Goal: Information Seeking & Learning: Compare options

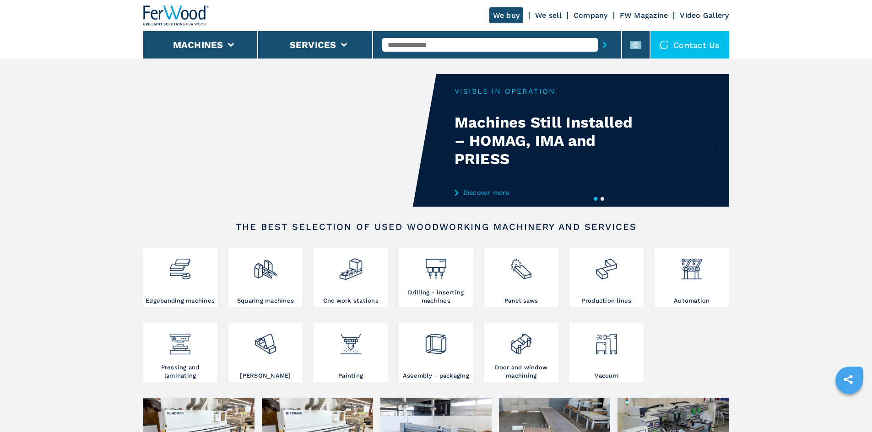
click at [411, 41] on input "text" at bounding box center [490, 45] width 216 height 14
click at [422, 42] on input "text" at bounding box center [490, 45] width 216 height 14
paste input "******"
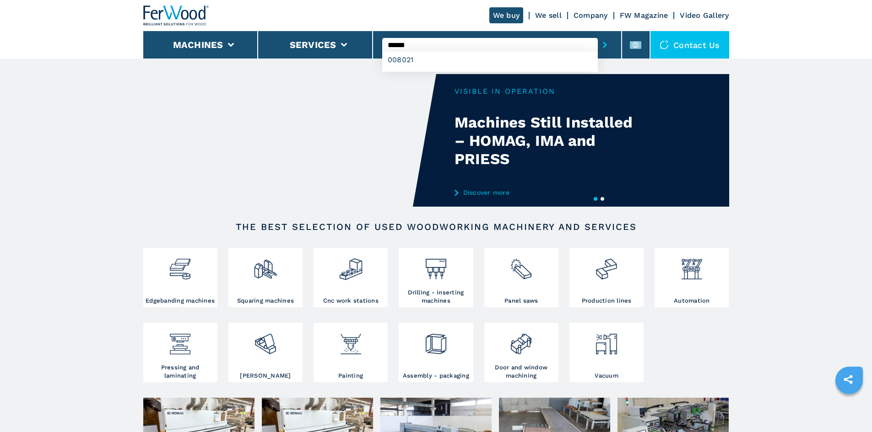
type input "******"
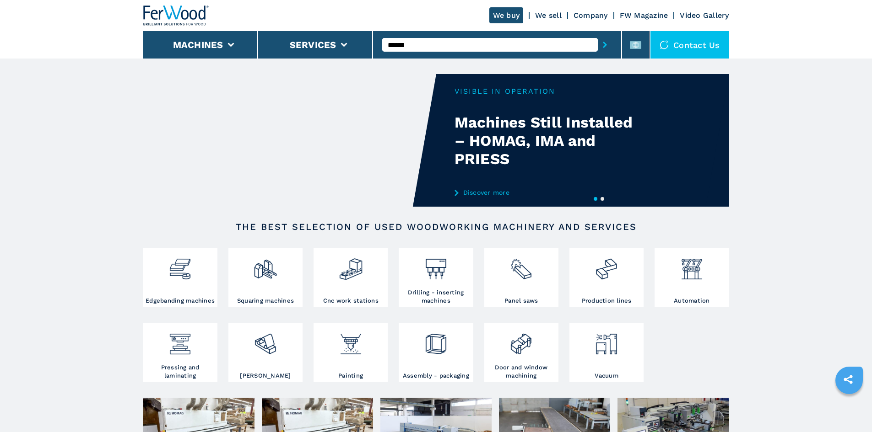
click at [603, 47] on icon "submit-button" at bounding box center [605, 45] width 4 height 6
click at [603, 43] on icon "submit-button" at bounding box center [605, 45] width 4 height 6
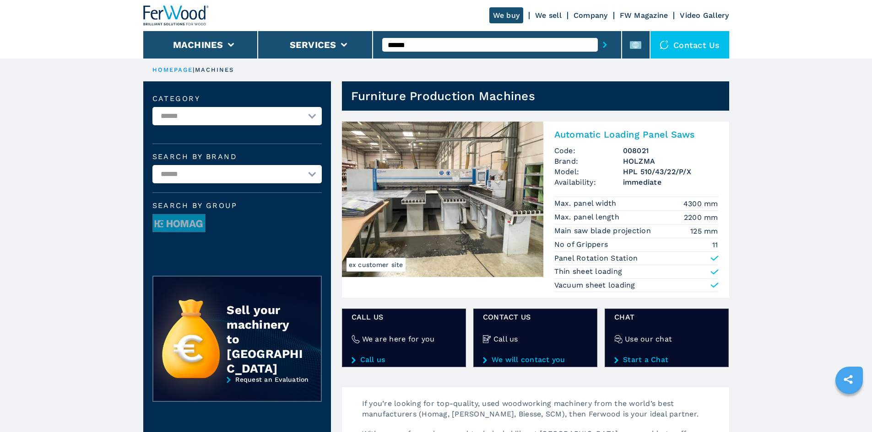
click at [572, 131] on h2 "Automatic Loading Panel Saws" at bounding box center [636, 134] width 164 height 11
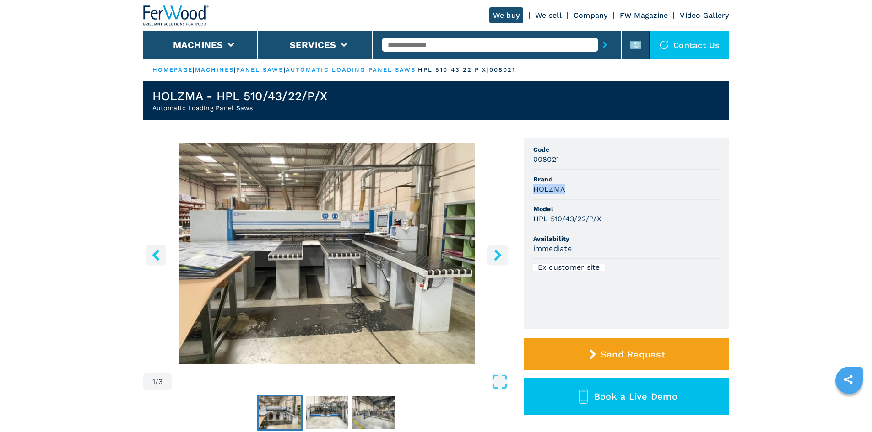
drag, startPoint x: 533, startPoint y: 190, endPoint x: 572, endPoint y: 191, distance: 38.9
click at [572, 191] on div "HOLZMA" at bounding box center [626, 189] width 187 height 11
copy h3 "HOLZMA"
click at [577, 180] on span "Brand" at bounding box center [626, 179] width 187 height 9
drag, startPoint x: 533, startPoint y: 217, endPoint x: 624, endPoint y: 215, distance: 91.1
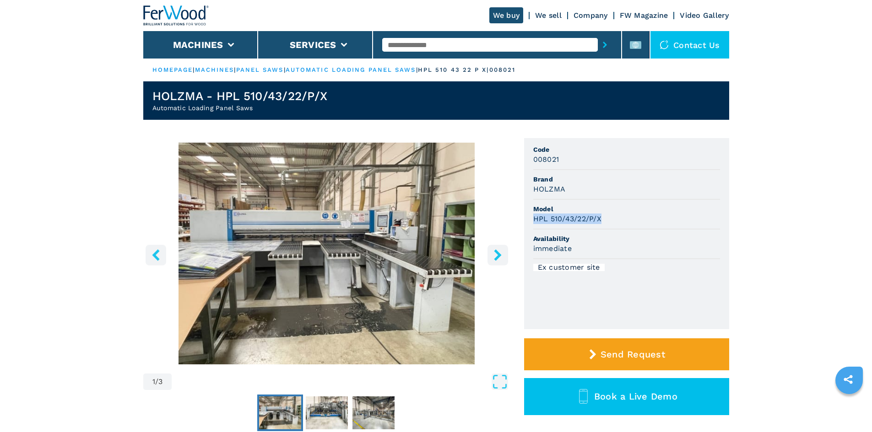
click at [624, 215] on div "HPL 510/43/22/P/X" at bounding box center [626, 219] width 187 height 11
copy h3 "HPL 510/43/22/P/X"
click at [624, 215] on div "HPL 510/43/22/P/X" at bounding box center [626, 219] width 187 height 11
drag, startPoint x: 530, startPoint y: 159, endPoint x: 575, endPoint y: 162, distance: 44.9
click at [575, 162] on ul "Code 008021 Brand HOLZMA Model HPL 510/43/22/P/X Availability immediate Ex cust…" at bounding box center [626, 233] width 205 height 191
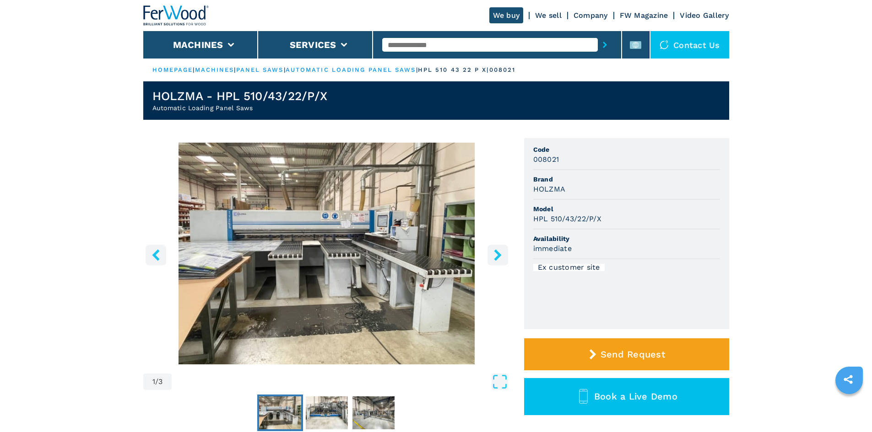
click at [674, 188] on div "HOLZMA" at bounding box center [626, 189] width 187 height 11
drag, startPoint x: 533, startPoint y: 157, endPoint x: 565, endPoint y: 159, distance: 32.1
click at [565, 159] on div "008021" at bounding box center [626, 159] width 187 height 11
copy h3 "008021"
click at [567, 173] on li "Brand HOLZMA" at bounding box center [626, 185] width 187 height 30
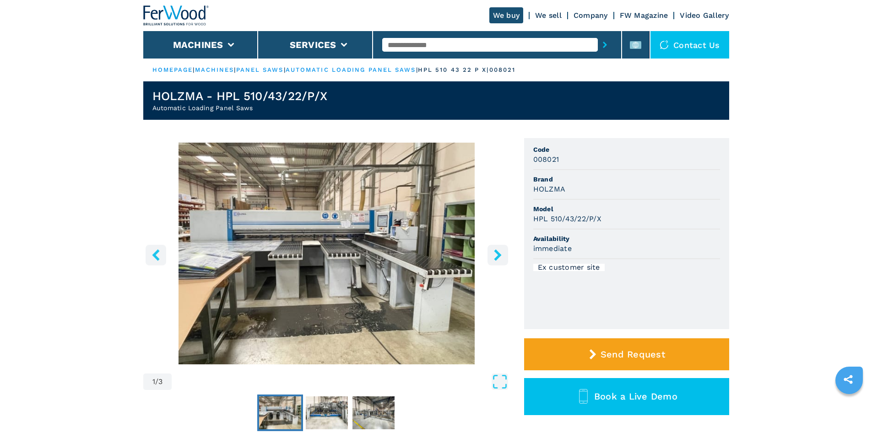
click at [460, 46] on input "text" at bounding box center [490, 45] width 216 height 14
paste input "******"
type input "******"
click at [598, 41] on button "submit-button" at bounding box center [605, 44] width 14 height 21
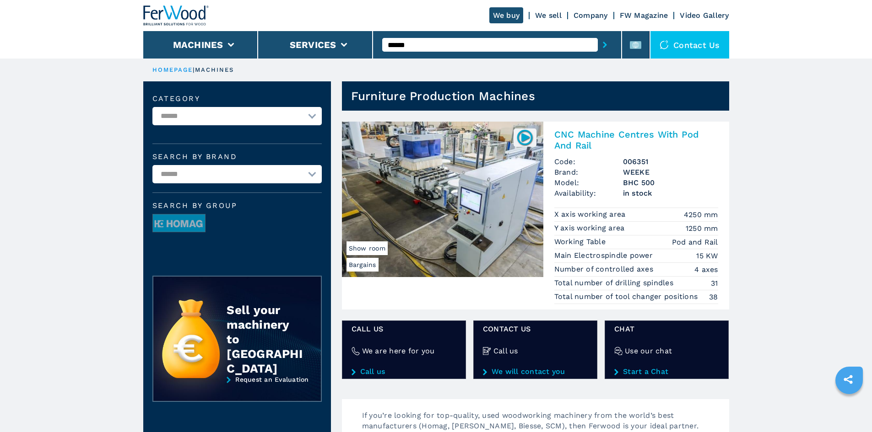
click at [620, 130] on h2 "CNC Machine Centres With Pod And Rail" at bounding box center [636, 140] width 164 height 22
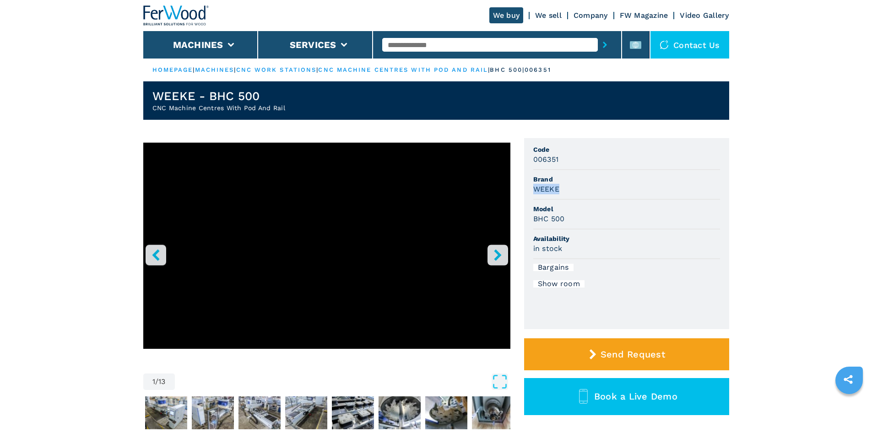
drag, startPoint x: 533, startPoint y: 190, endPoint x: 565, endPoint y: 188, distance: 32.5
click at [565, 188] on div "WEEKE" at bounding box center [626, 189] width 187 height 11
copy h3 "WEEKE"
click at [566, 189] on div "WEEKE" at bounding box center [626, 189] width 187 height 11
click at [628, 211] on span "Model" at bounding box center [626, 209] width 187 height 9
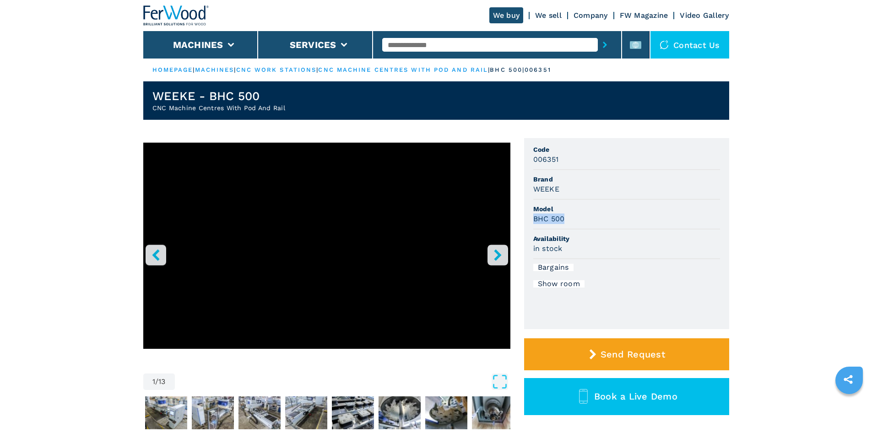
drag, startPoint x: 532, startPoint y: 217, endPoint x: 588, endPoint y: 222, distance: 56.0
click at [588, 222] on ul "Code 006351 Brand WEEKE Model BHC 500 Availability in stock Bargains Show room" at bounding box center [626, 233] width 205 height 191
copy h3 "BHC 500"
click at [589, 222] on div "BHC 500" at bounding box center [626, 219] width 187 height 11
drag, startPoint x: 552, startPoint y: 161, endPoint x: 568, endPoint y: 162, distance: 16.5
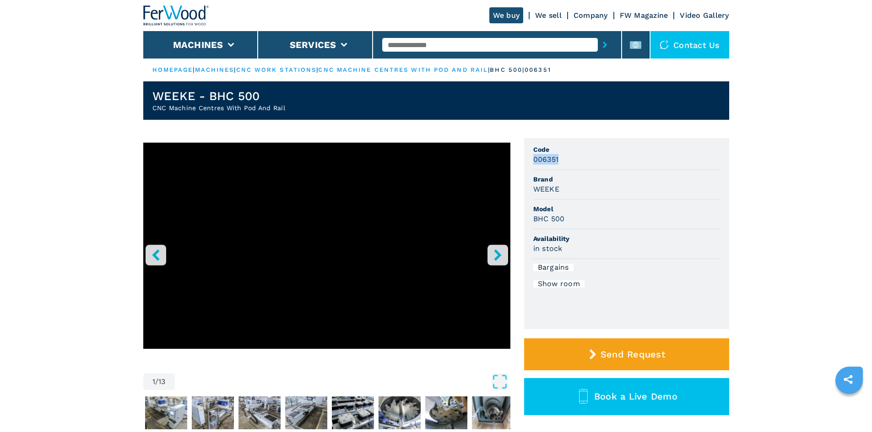
click at [568, 162] on ul "Code 006351 Brand WEEKE Model BHC 500 Availability in stock Bargains Show room" at bounding box center [626, 233] width 205 height 191
click at [568, 162] on div "006351" at bounding box center [626, 159] width 187 height 11
click at [408, 41] on input "text" at bounding box center [490, 45] width 216 height 14
paste input "******"
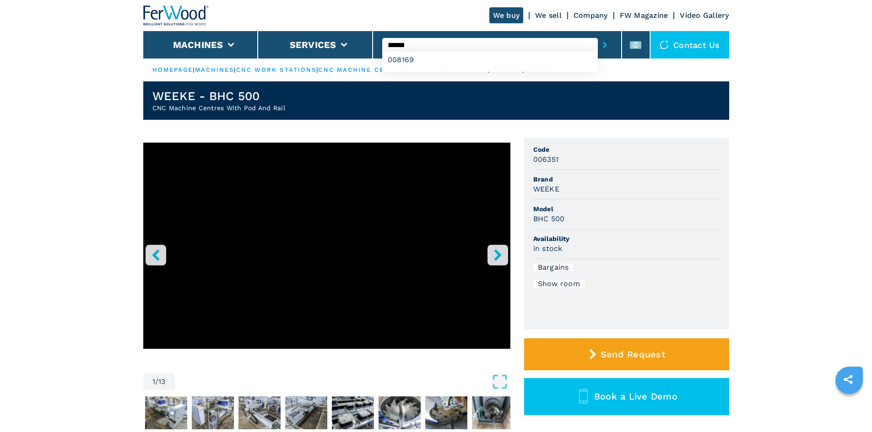
type input "******"
click at [598, 45] on button "submit-button" at bounding box center [605, 44] width 14 height 21
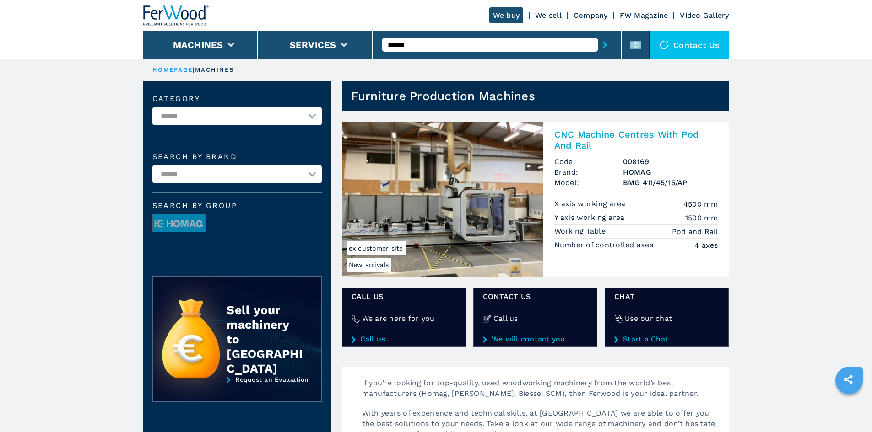
click at [600, 137] on h2 "CNC Machine Centres With Pod And Rail" at bounding box center [636, 140] width 164 height 22
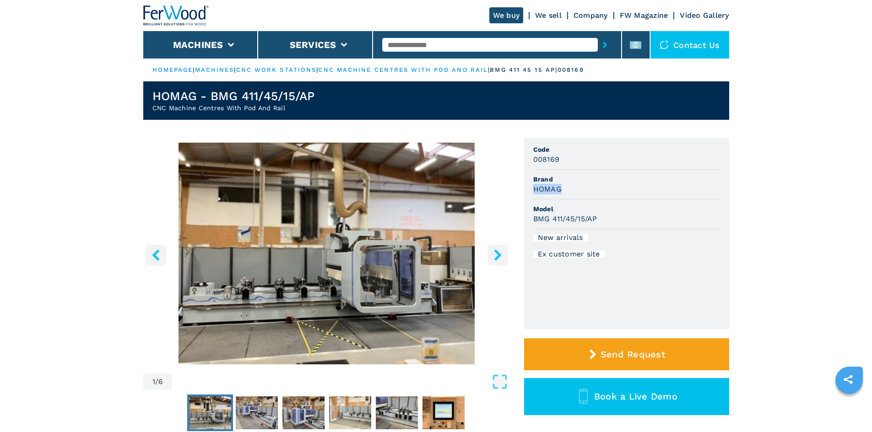
drag, startPoint x: 533, startPoint y: 192, endPoint x: 582, endPoint y: 195, distance: 49.1
click at [582, 195] on li "Brand HOMAG" at bounding box center [626, 185] width 187 height 30
copy h3 "HOMAG"
click at [585, 195] on li "Brand HOMAG" at bounding box center [626, 185] width 187 height 30
drag, startPoint x: 529, startPoint y: 219, endPoint x: 610, endPoint y: 217, distance: 81.0
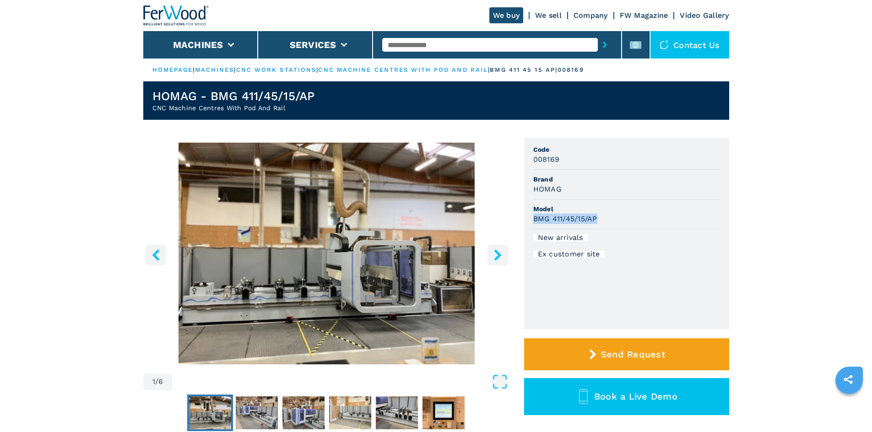
click at [610, 217] on ul "Code 008169 Brand HOMAG Model BMG 411/45/15/AP New arrivals Ex customer site" at bounding box center [626, 233] width 205 height 191
copy h3 "BMG 411/45/15/AP"
click at [611, 217] on div "BMG 411/45/15/AP" at bounding box center [626, 219] width 187 height 11
drag, startPoint x: 535, startPoint y: 160, endPoint x: 568, endPoint y: 162, distance: 33.9
click at [568, 162] on div "008169" at bounding box center [626, 159] width 187 height 11
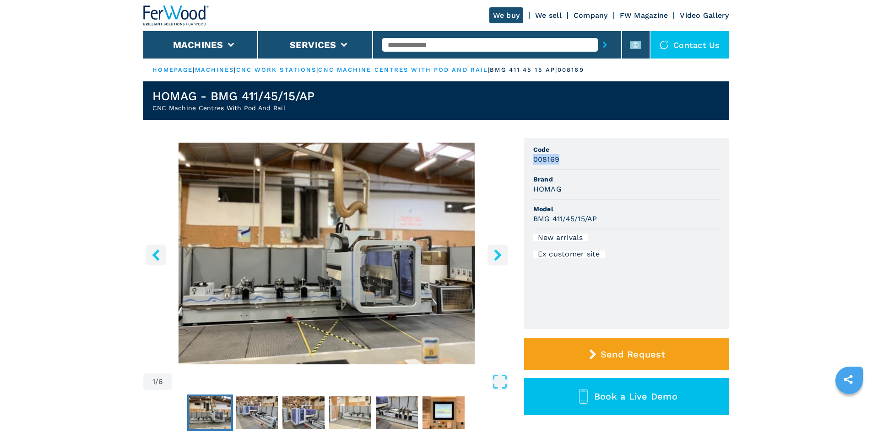
copy h3 "008169"
click at [568, 163] on div "008169" at bounding box center [626, 159] width 187 height 11
click at [414, 42] on input "text" at bounding box center [490, 45] width 216 height 14
paste input "******"
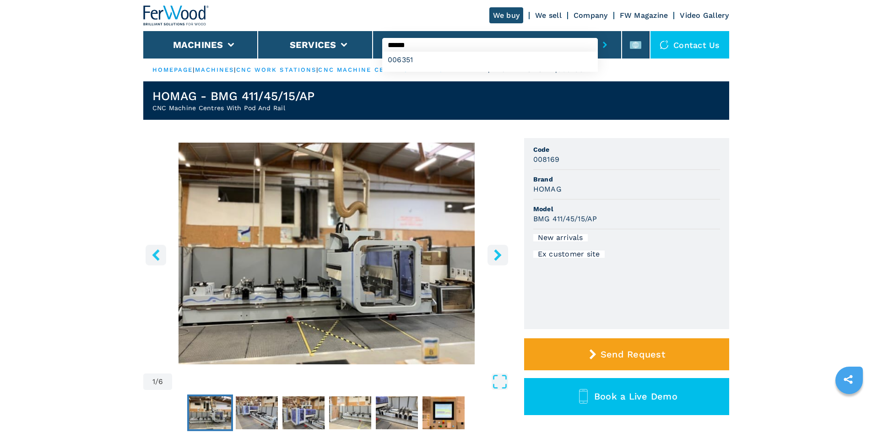
type input "******"
click at [598, 43] on button "submit-button" at bounding box center [605, 44] width 14 height 21
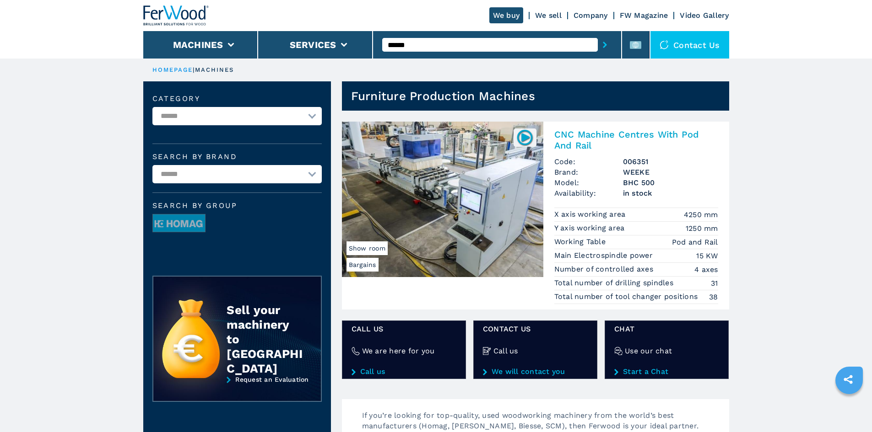
click at [592, 138] on h2 "CNC Machine Centres With Pod And Rail" at bounding box center [636, 140] width 164 height 22
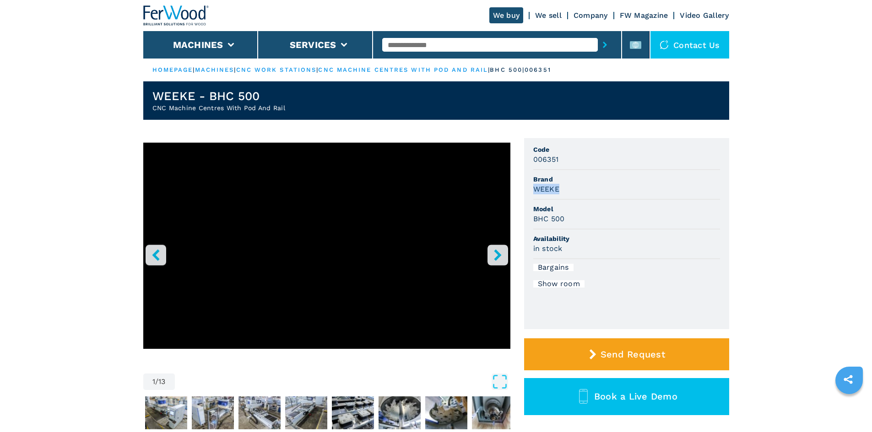
drag, startPoint x: 554, startPoint y: 188, endPoint x: 569, endPoint y: 187, distance: 15.2
click at [569, 187] on div "WEEKE" at bounding box center [626, 189] width 187 height 11
copy h3 "WEEKE"
click at [567, 187] on div "WEEKE" at bounding box center [626, 189] width 187 height 11
drag, startPoint x: 531, startPoint y: 218, endPoint x: 612, endPoint y: 231, distance: 82.1
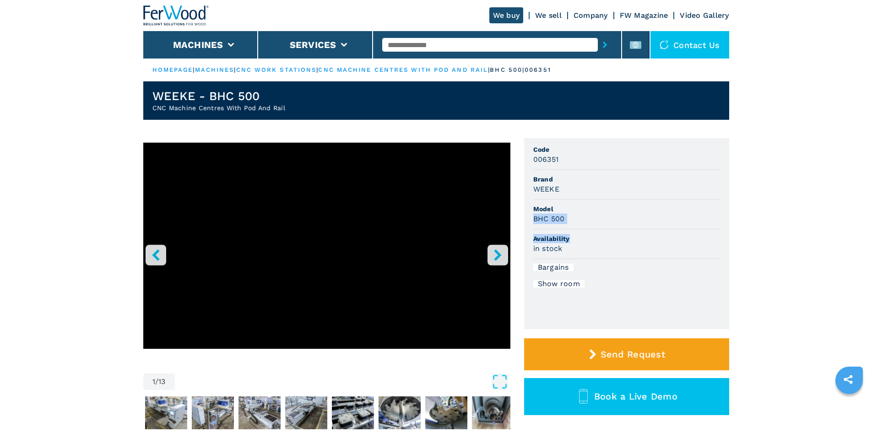
click at [612, 231] on ul "Code 006351 Brand WEEKE Model BHC 500 Availability in stock Bargains Show room" at bounding box center [626, 233] width 205 height 191
click at [600, 221] on div "BHC 500" at bounding box center [626, 219] width 187 height 11
drag, startPoint x: 574, startPoint y: 219, endPoint x: 534, endPoint y: 216, distance: 40.3
click at [534, 216] on div "BHC 500" at bounding box center [626, 219] width 187 height 11
copy h3 "BHC 500"
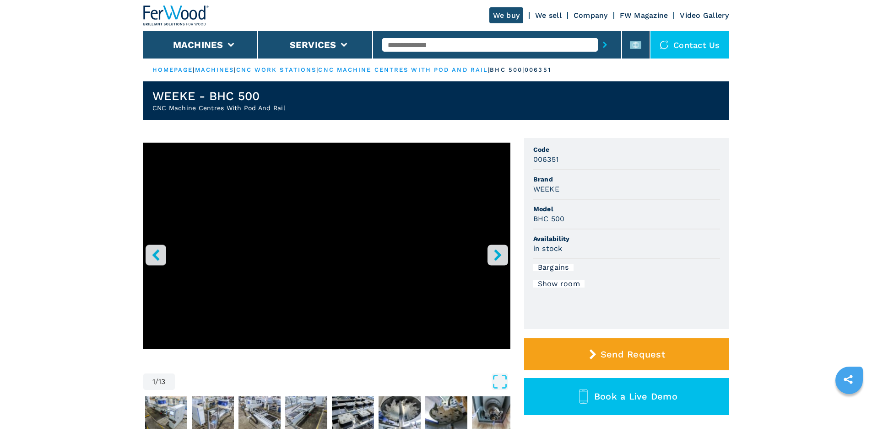
click at [588, 213] on span "Model" at bounding box center [626, 209] width 187 height 9
drag, startPoint x: 544, startPoint y: 161, endPoint x: 577, endPoint y: 168, distance: 34.1
click at [577, 168] on ul "Code 006351 Brand WEEKE Model BHC 500 Availability in stock Bargains Show room" at bounding box center [626, 233] width 205 height 191
copy h3 "006351"
click at [577, 168] on li "Code 006351" at bounding box center [626, 156] width 187 height 30
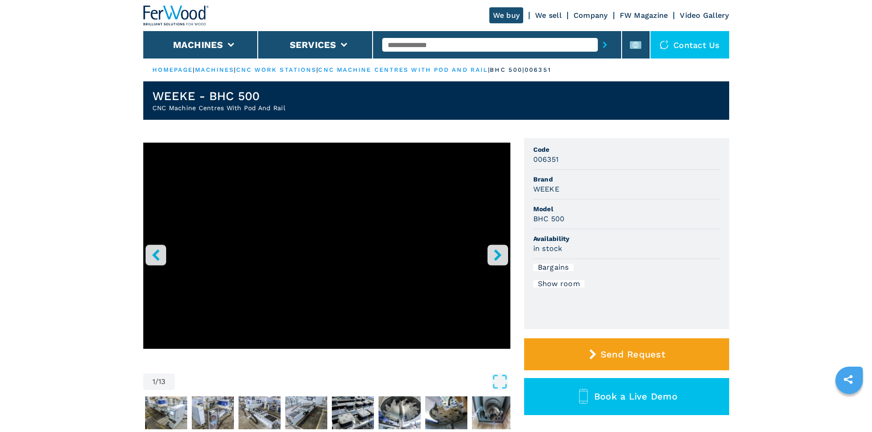
click at [407, 44] on input "text" at bounding box center [490, 45] width 216 height 14
paste input "******"
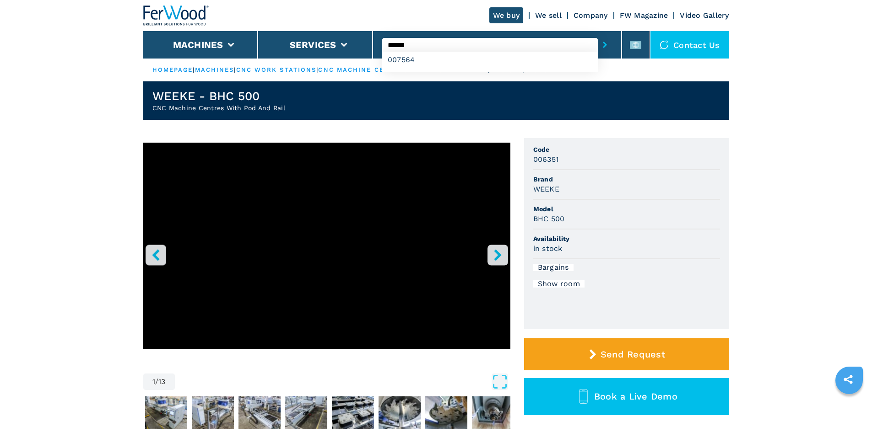
type input "******"
click at [603, 46] on icon "submit-button" at bounding box center [605, 45] width 4 height 6
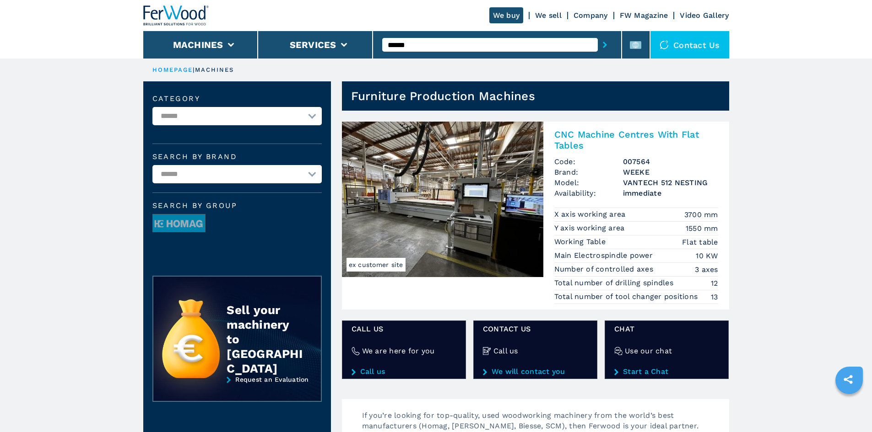
click at [607, 132] on h2 "CNC Machine Centres With Flat Tables" at bounding box center [636, 140] width 164 height 22
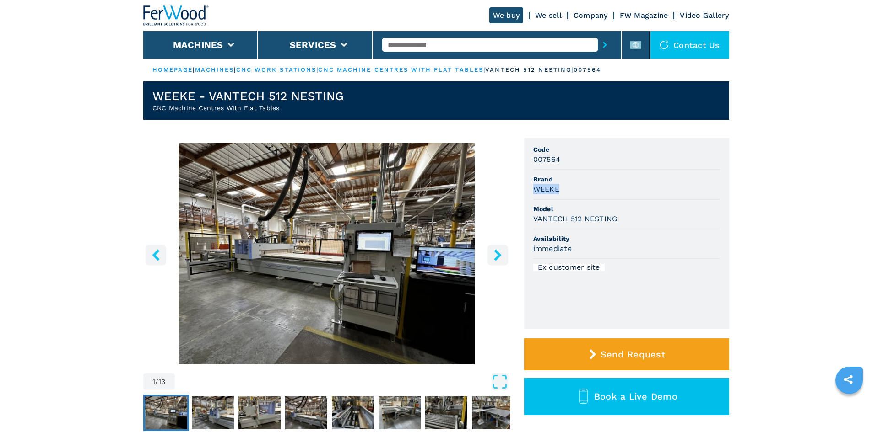
drag, startPoint x: 535, startPoint y: 190, endPoint x: 570, endPoint y: 190, distance: 35.7
click at [570, 190] on div "WEEKE" at bounding box center [626, 189] width 187 height 11
copy h3 "WEEKE"
click at [568, 194] on div "WEEKE" at bounding box center [626, 189] width 187 height 11
drag, startPoint x: 533, startPoint y: 223, endPoint x: 623, endPoint y: 219, distance: 90.3
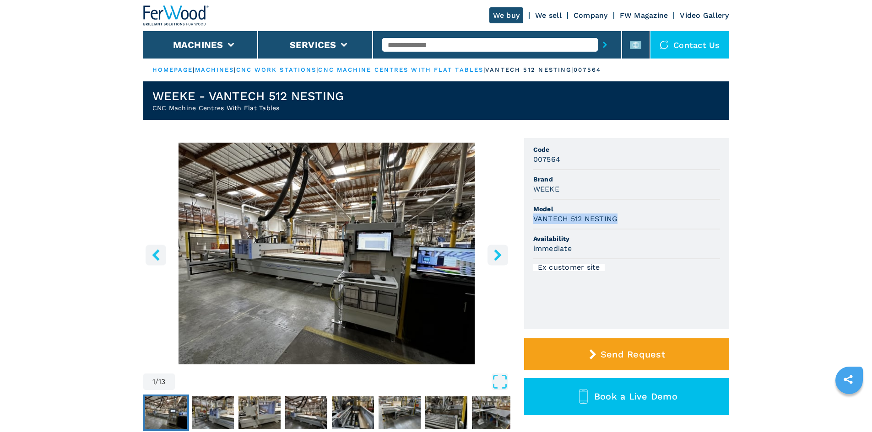
click at [623, 219] on div "VANTECH 512 NESTING" at bounding box center [626, 219] width 187 height 11
copy h3 "VANTECH 512 NESTING"
click at [628, 222] on div "VANTECH 512 NESTING" at bounding box center [626, 219] width 187 height 11
drag, startPoint x: 535, startPoint y: 161, endPoint x: 574, endPoint y: 159, distance: 39.9
click at [574, 159] on div "007564" at bounding box center [626, 159] width 187 height 11
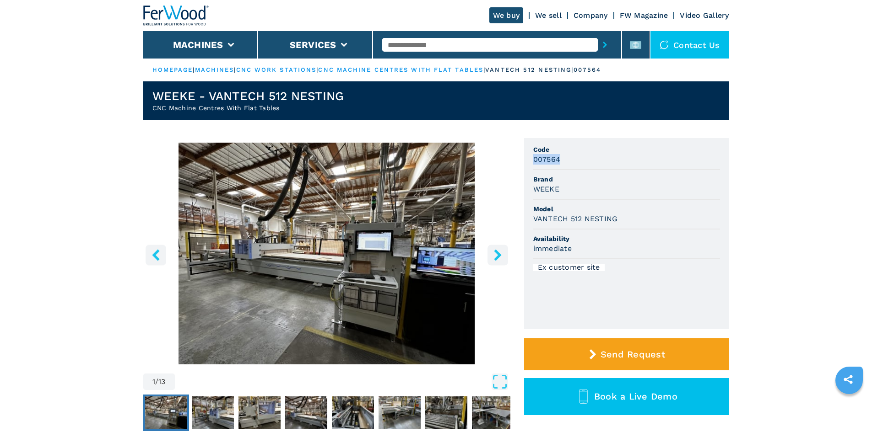
copy h3 "007564"
drag, startPoint x: 574, startPoint y: 159, endPoint x: 566, endPoint y: 164, distance: 9.7
click at [574, 160] on div "007564" at bounding box center [626, 159] width 187 height 11
click at [571, 161] on div "007564" at bounding box center [626, 159] width 187 height 11
click at [572, 157] on div "007564" at bounding box center [626, 159] width 187 height 11
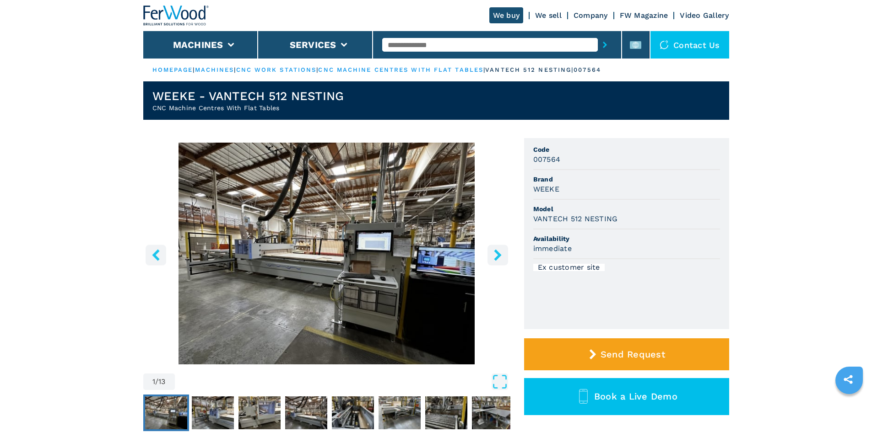
click at [415, 53] on div at bounding box center [497, 44] width 230 height 21
click at [415, 48] on input "text" at bounding box center [490, 45] width 216 height 14
paste input "******"
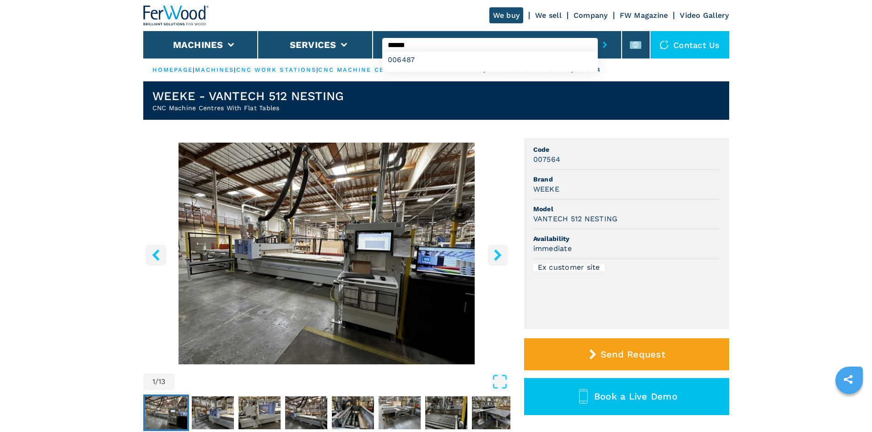
type input "******"
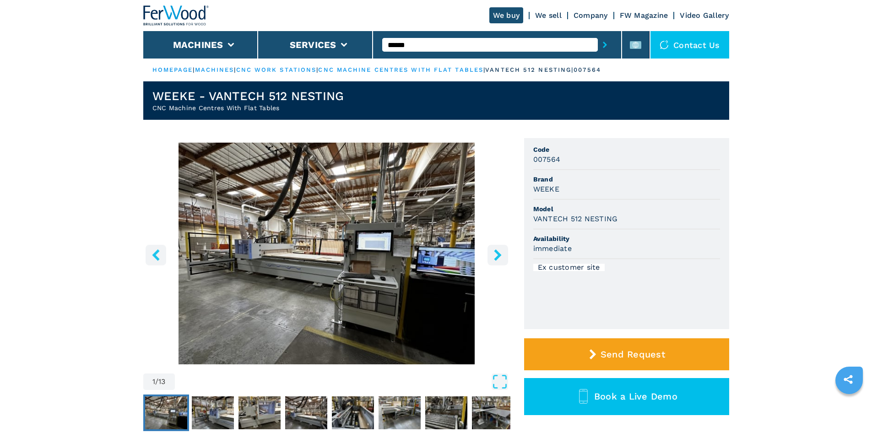
click at [598, 38] on button "submit-button" at bounding box center [605, 44] width 14 height 21
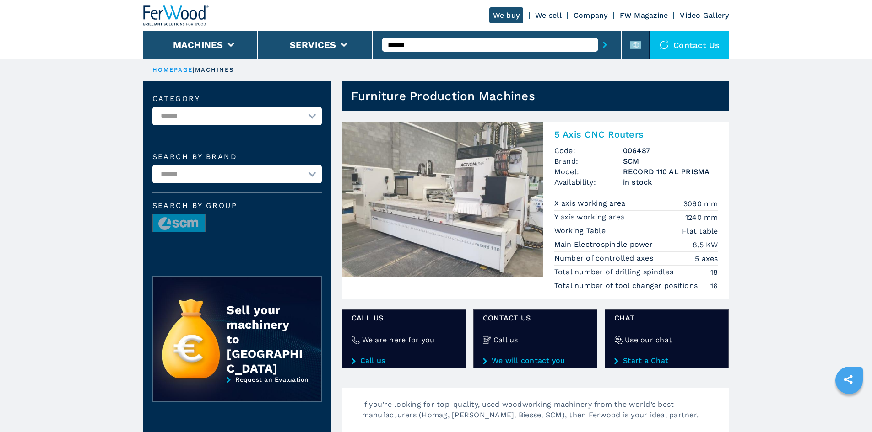
click at [599, 131] on h2 "5 Axis CNC Routers" at bounding box center [636, 134] width 164 height 11
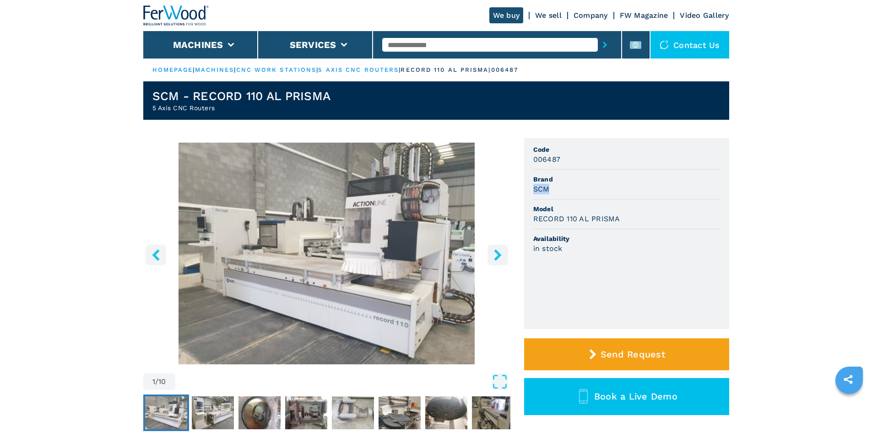
drag, startPoint x: 535, startPoint y: 188, endPoint x: 574, endPoint y: 189, distance: 38.5
click at [574, 189] on ul "Code 006487 Brand SCM Model RECORD 110 AL PRISMA Availability in stock" at bounding box center [626, 233] width 205 height 191
click at [573, 189] on div "SCM" at bounding box center [626, 189] width 187 height 11
drag, startPoint x: 534, startPoint y: 221, endPoint x: 642, endPoint y: 221, distance: 108.0
click at [642, 221] on div "RECORD 110 AL PRISMA" at bounding box center [626, 219] width 187 height 11
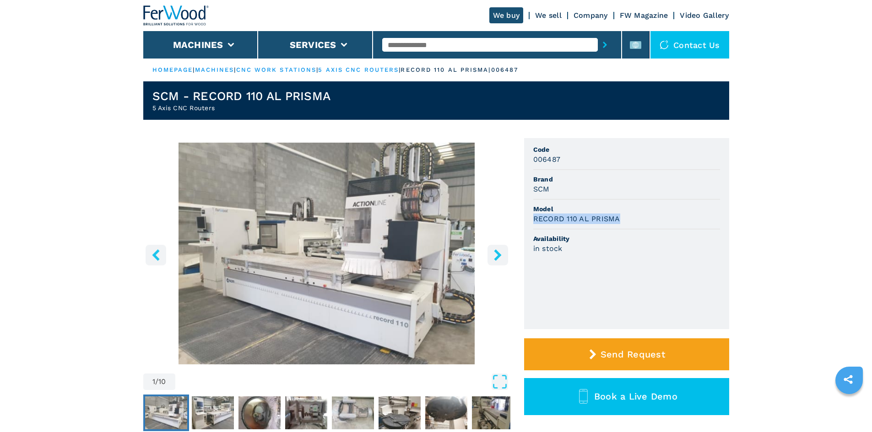
copy h3 "RECORD 110 AL PRISMA"
click at [642, 221] on div "RECORD 110 AL PRISMA" at bounding box center [626, 219] width 187 height 11
drag, startPoint x: 530, startPoint y: 158, endPoint x: 574, endPoint y: 157, distance: 44.4
click at [574, 157] on ul "Code 006487 Brand SCM Model RECORD 110 AL PRISMA Availability in stock" at bounding box center [626, 233] width 205 height 191
copy h3 "006487"
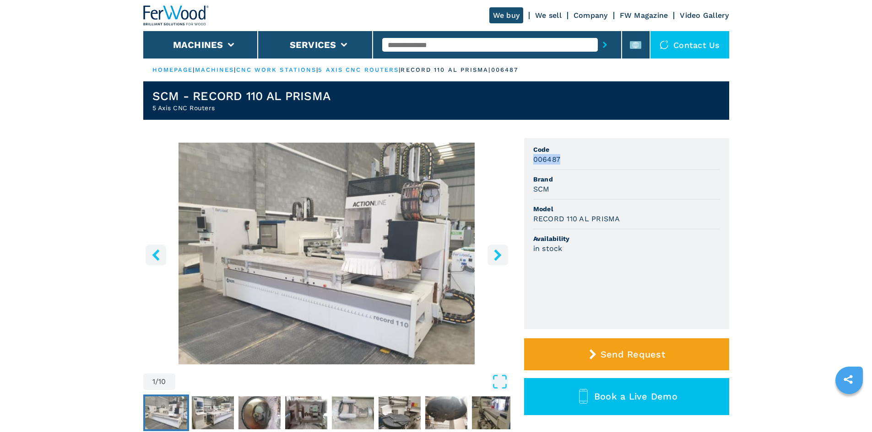
click at [574, 157] on div "006487" at bounding box center [626, 159] width 187 height 11
click at [413, 43] on input "text" at bounding box center [490, 45] width 216 height 14
paste input "******"
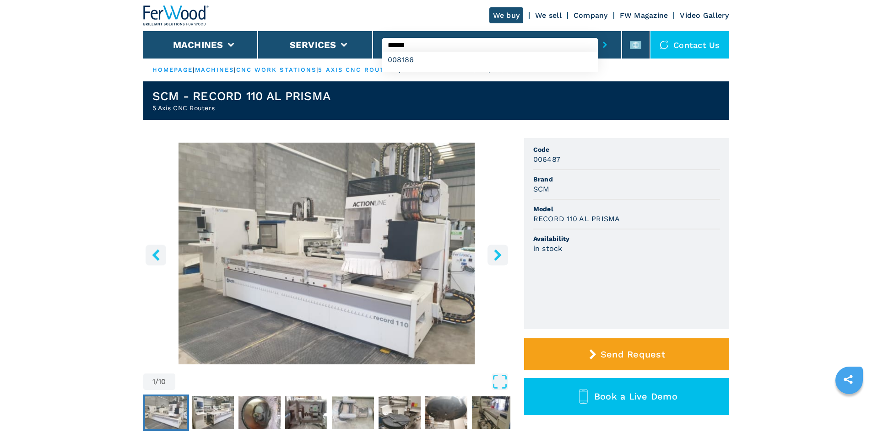
type input "******"
click at [598, 34] on button "submit-button" at bounding box center [605, 44] width 14 height 21
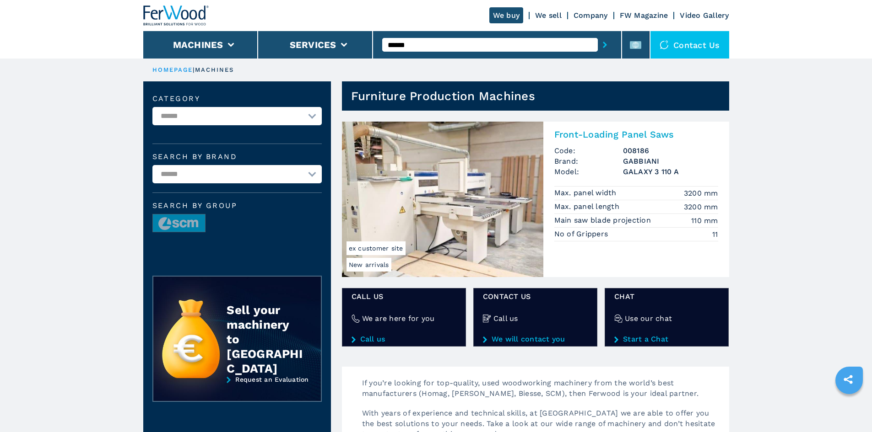
click at [597, 130] on h2 "Front-Loading Panel Saws" at bounding box center [636, 134] width 164 height 11
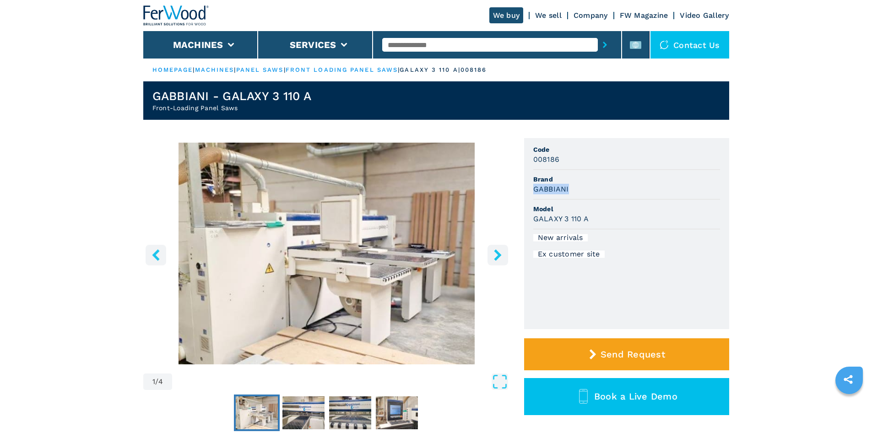
drag, startPoint x: 535, startPoint y: 191, endPoint x: 574, endPoint y: 191, distance: 38.9
click at [574, 191] on div "GABBIANI" at bounding box center [626, 189] width 187 height 11
copy h3 "GABBIANI"
click at [573, 191] on div "GABBIANI" at bounding box center [626, 189] width 187 height 11
drag, startPoint x: 535, startPoint y: 219, endPoint x: 601, endPoint y: 219, distance: 66.4
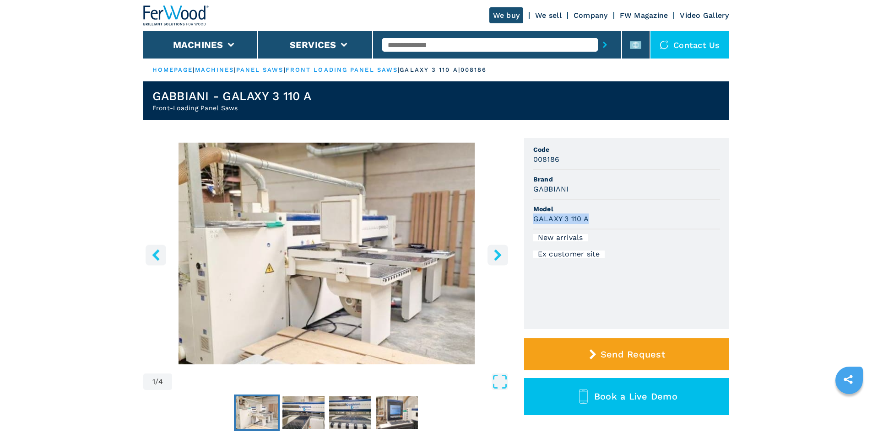
click at [599, 220] on div "GALAXY 3 110 A" at bounding box center [626, 219] width 187 height 11
copy h3 "GALAXY 3 110 A"
click at [601, 219] on div "GALAXY 3 110 A" at bounding box center [626, 219] width 187 height 11
drag, startPoint x: 531, startPoint y: 162, endPoint x: 563, endPoint y: 165, distance: 32.2
click at [563, 165] on ul "Code 008186 Brand GABBIANI Model GALAXY 3 110 A New arrivals Ex customer site" at bounding box center [626, 233] width 205 height 191
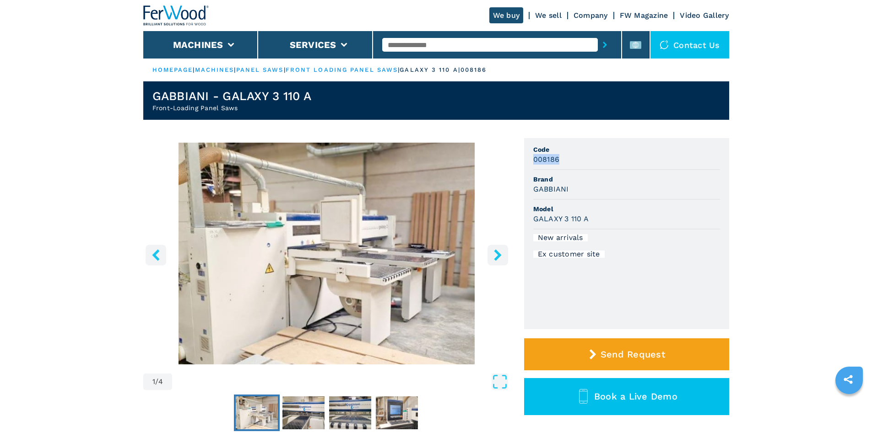
copy h3 "008186"
click at [572, 163] on div "008186" at bounding box center [626, 159] width 187 height 11
click at [430, 47] on input "text" at bounding box center [490, 45] width 216 height 14
paste input "******"
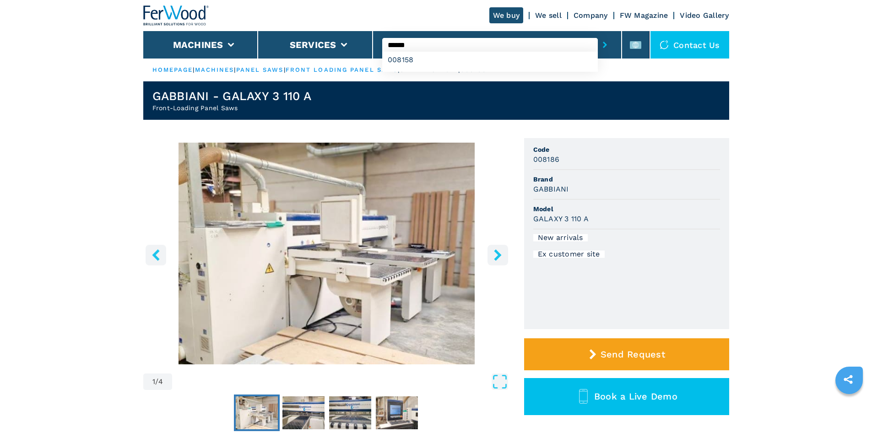
type input "******"
click at [603, 43] on icon "submit-button" at bounding box center [605, 45] width 4 height 6
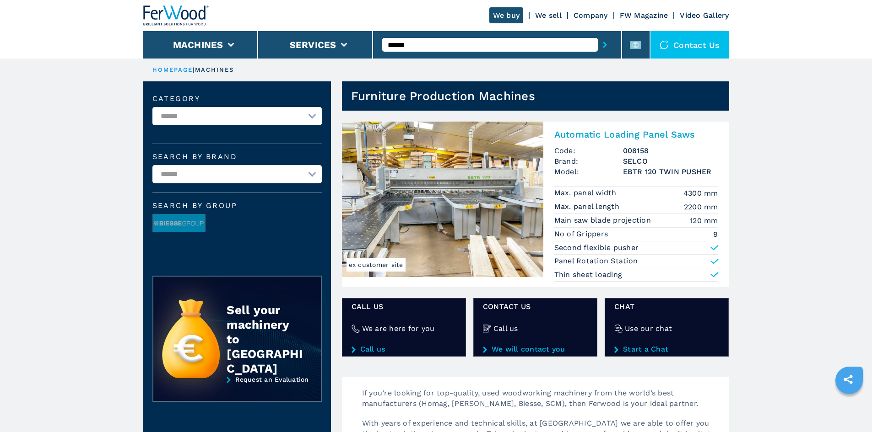
click at [619, 134] on h2 "Automatic Loading Panel Saws" at bounding box center [636, 134] width 164 height 11
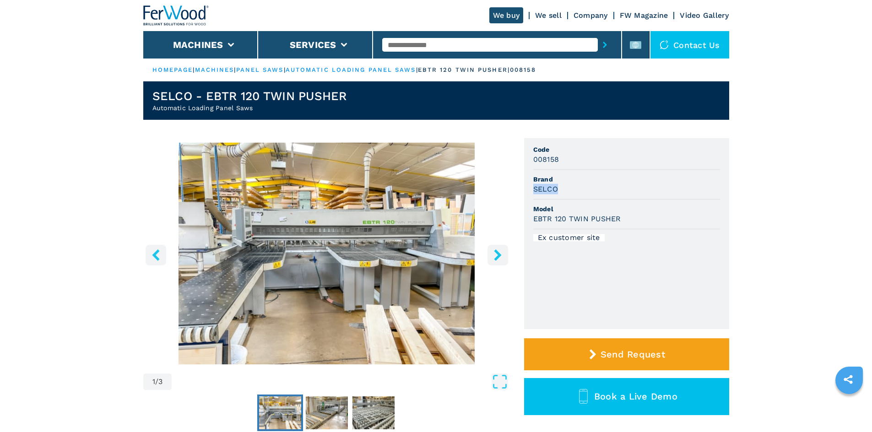
drag, startPoint x: 532, startPoint y: 185, endPoint x: 574, endPoint y: 193, distance: 42.8
click at [574, 193] on ul "Code 008158 Brand SELCO Model EBTR 120 TWIN PUSHER Ex customer site" at bounding box center [626, 233] width 205 height 191
copy h3 "SELCO"
click at [574, 193] on div "SELCO" at bounding box center [626, 189] width 187 height 11
drag, startPoint x: 532, startPoint y: 221, endPoint x: 665, endPoint y: 235, distance: 133.5
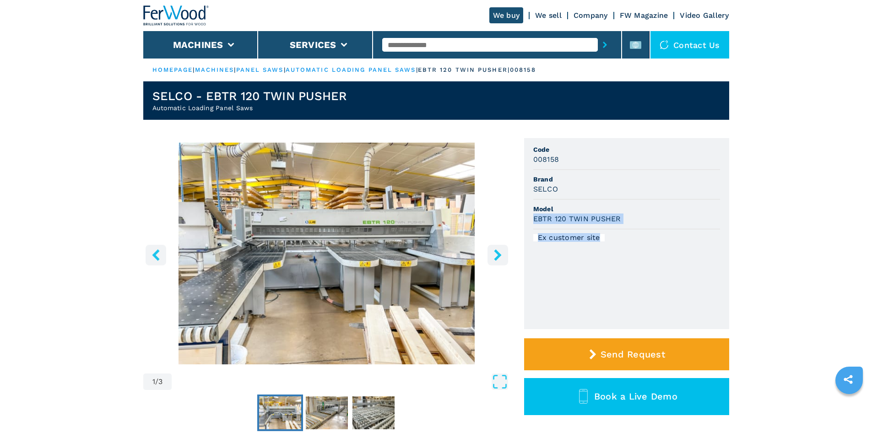
click at [665, 235] on ul "Code 008158 Brand SELCO Model EBTR 120 TWIN PUSHER Ex customer site" at bounding box center [626, 233] width 205 height 191
click at [631, 221] on div "EBTR 120 TWIN PUSHER" at bounding box center [626, 219] width 187 height 11
drag, startPoint x: 611, startPoint y: 220, endPoint x: 529, endPoint y: 222, distance: 82.4
click at [529, 222] on ul "Code 008158 Brand SELCO Model EBTR 120 TWIN PUSHER Ex customer site" at bounding box center [626, 233] width 205 height 191
copy h3 "EBTR 120 TWIN PUSHER"
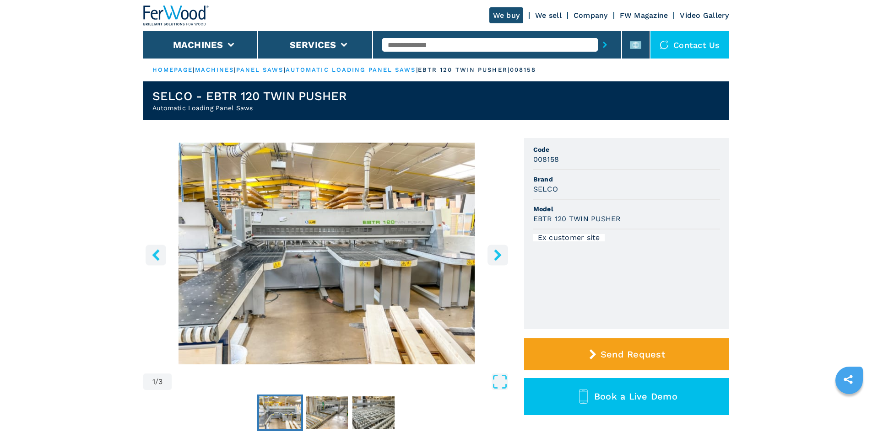
click at [689, 200] on li "Model EBTR 120 TWIN PUSHER" at bounding box center [626, 215] width 187 height 30
drag, startPoint x: 534, startPoint y: 162, endPoint x: 576, endPoint y: 167, distance: 42.0
click at [566, 160] on div "008158" at bounding box center [626, 159] width 187 height 11
copy h3 "008158"
click at [577, 172] on li "Brand SELCO" at bounding box center [626, 185] width 187 height 30
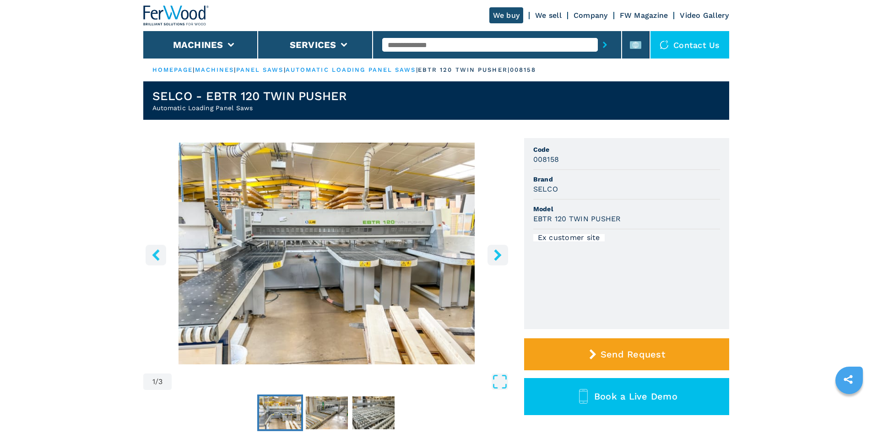
click at [481, 47] on input "text" at bounding box center [490, 45] width 216 height 14
paste input "******"
type input "******"
click at [603, 45] on icon "submit-button" at bounding box center [605, 45] width 4 height 6
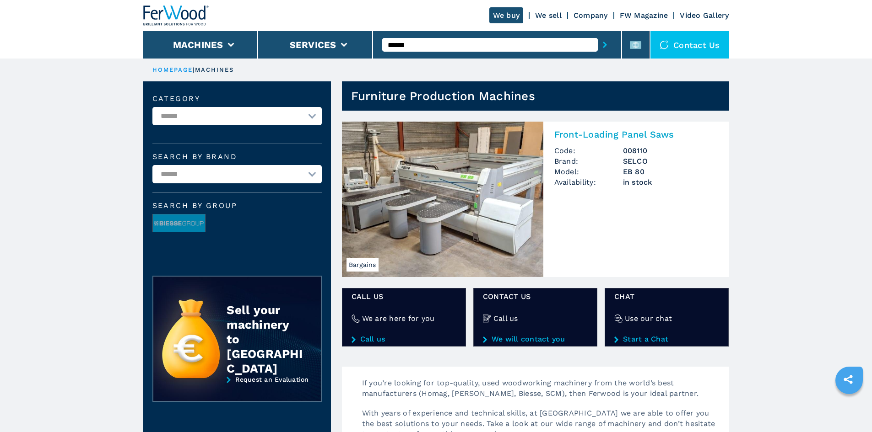
drag, startPoint x: 0, startPoint y: 0, endPoint x: 571, endPoint y: 135, distance: 586.5
click at [571, 135] on h2 "Front-Loading Panel Saws" at bounding box center [636, 134] width 164 height 11
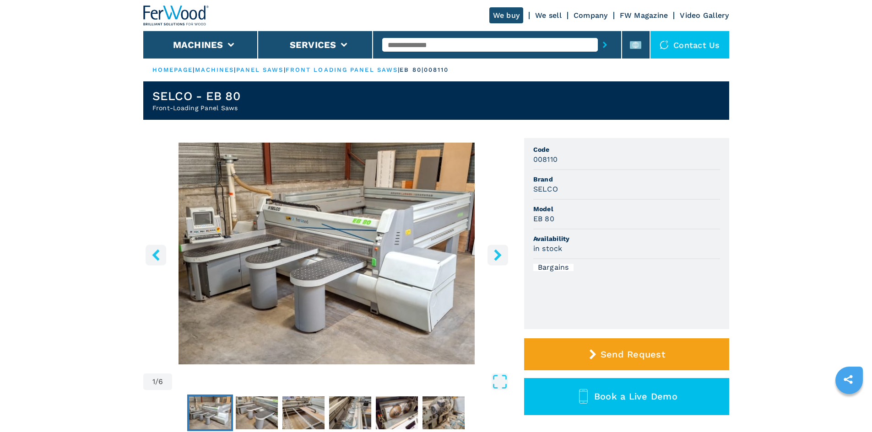
click at [549, 190] on h3 "SELCO" at bounding box center [545, 189] width 25 height 11
copy h3 "SELCO"
click at [600, 184] on div "SELCO" at bounding box center [626, 189] width 187 height 11
drag, startPoint x: 534, startPoint y: 218, endPoint x: 577, endPoint y: 217, distance: 42.6
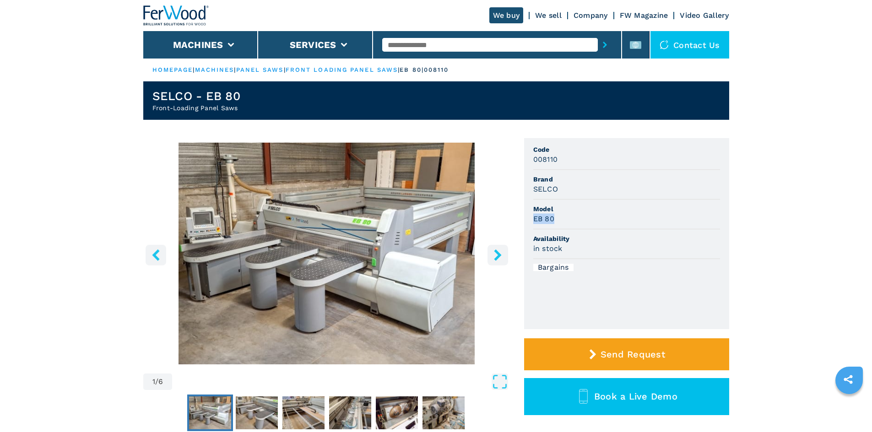
click at [577, 217] on div "EB 80" at bounding box center [626, 219] width 187 height 11
copy h3 "EB 80"
click at [577, 217] on div "EB 80" at bounding box center [626, 219] width 187 height 11
drag, startPoint x: 558, startPoint y: 160, endPoint x: 565, endPoint y: 160, distance: 6.4
click at [565, 160] on div "008110" at bounding box center [626, 159] width 187 height 11
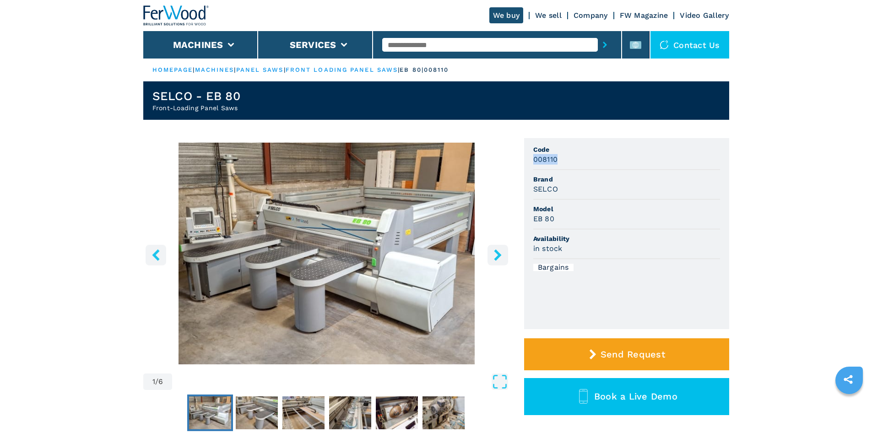
click at [565, 160] on div "008110" at bounding box center [626, 159] width 187 height 11
click at [401, 44] on input "text" at bounding box center [490, 45] width 216 height 14
paste input "******"
type input "******"
click at [603, 45] on button "submit-button" at bounding box center [605, 44] width 14 height 21
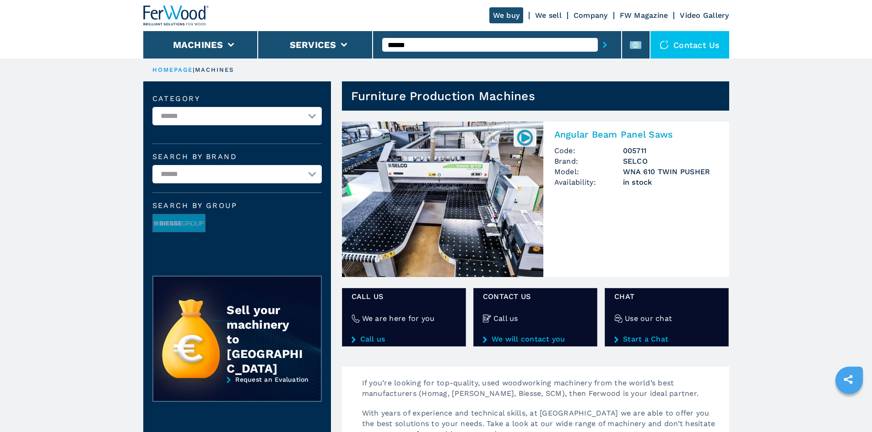
click at [575, 135] on h2 "Angular Beam Panel Saws" at bounding box center [636, 134] width 164 height 11
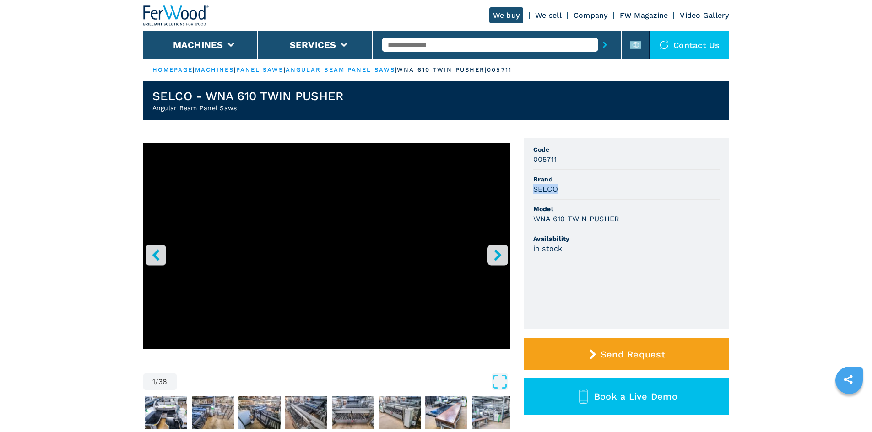
drag, startPoint x: 532, startPoint y: 189, endPoint x: 557, endPoint y: 189, distance: 25.2
click at [557, 189] on ul "Code 005711 Brand SELCO Model WNA 610 TWIN PUSHER Availability in stock" at bounding box center [626, 233] width 205 height 191
copy h3 "SELCO"
click at [566, 189] on div "SELCO" at bounding box center [626, 189] width 187 height 11
drag, startPoint x: 532, startPoint y: 217, endPoint x: 628, endPoint y: 223, distance: 95.8
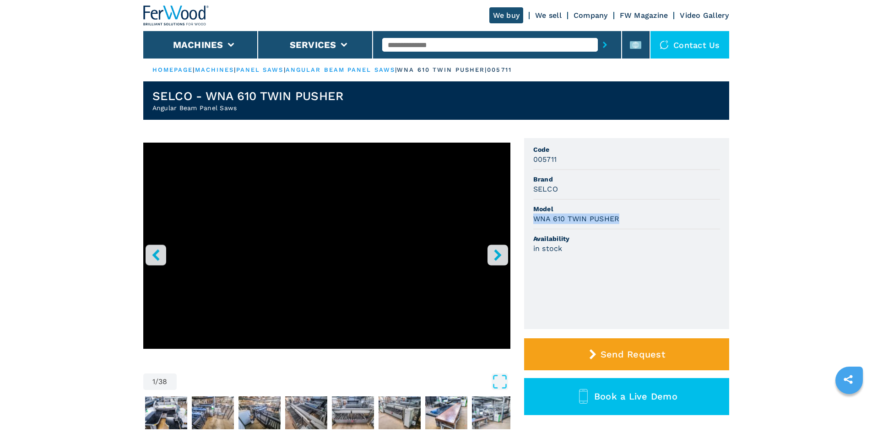
click at [628, 223] on ul "Code 005711 Brand SELCO Model WNA 610 TWIN PUSHER Availability in stock" at bounding box center [626, 233] width 205 height 191
copy h3 "WNA 610 TWIN PUSHER"
click at [632, 223] on div "WNA 610 TWIN PUSHER" at bounding box center [626, 219] width 187 height 11
drag, startPoint x: 534, startPoint y: 160, endPoint x: 568, endPoint y: 164, distance: 34.5
click at [568, 164] on div "005711" at bounding box center [626, 159] width 187 height 11
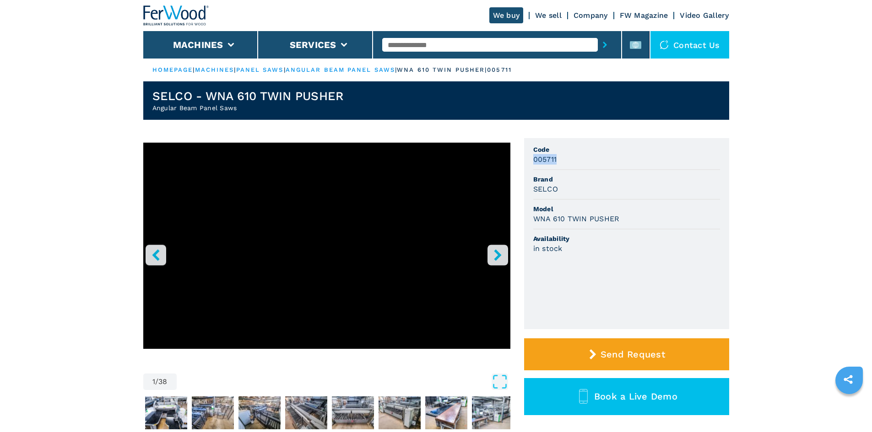
copy h3 "005711"
click at [568, 165] on li "Code 005711" at bounding box center [626, 156] width 187 height 30
click at [395, 44] on input "text" at bounding box center [490, 45] width 216 height 14
paste input "******"
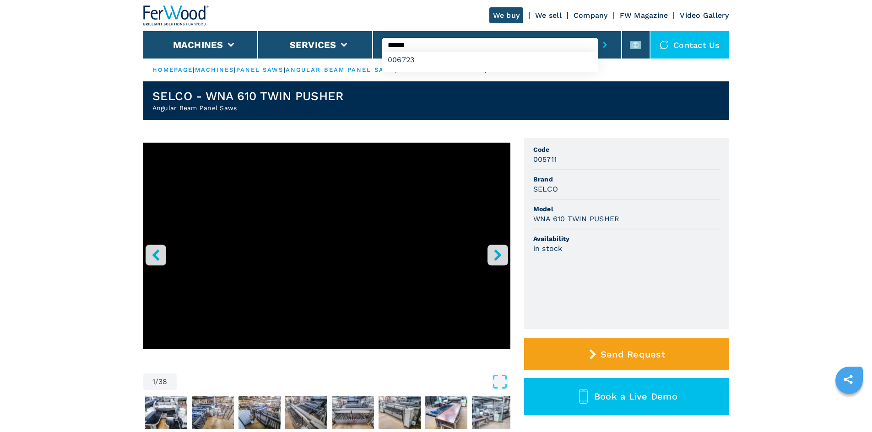
type input "******"
click at [601, 41] on button "submit-button" at bounding box center [605, 44] width 14 height 21
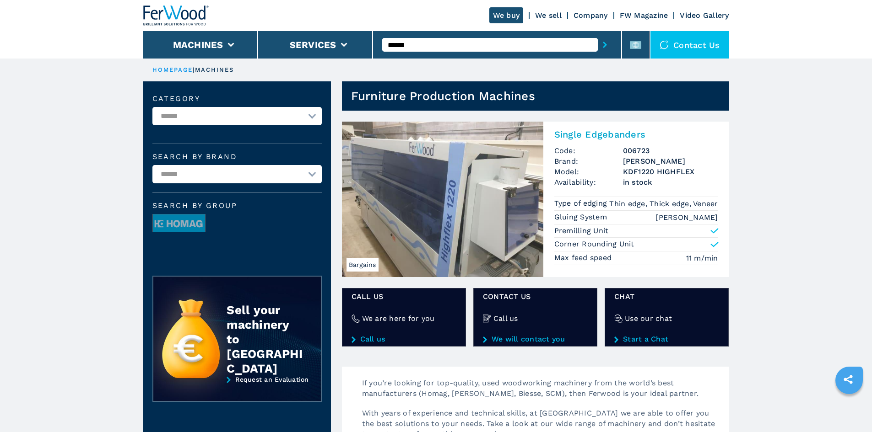
click at [589, 136] on h2 "Single Edgebanders" at bounding box center [636, 134] width 164 height 11
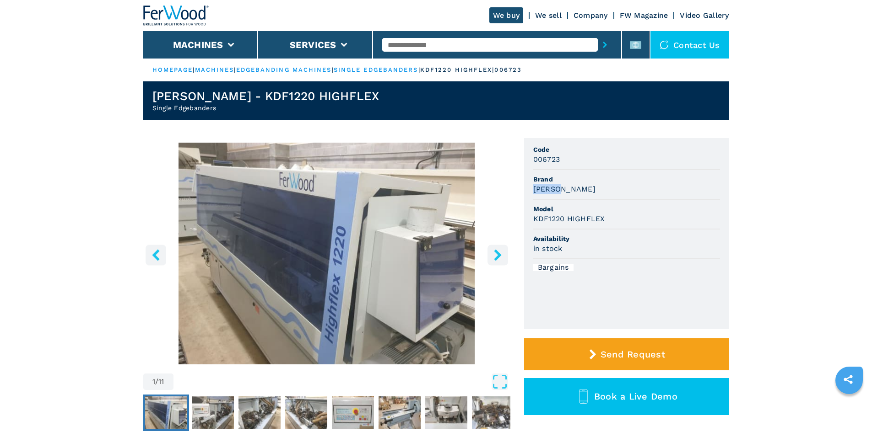
drag, startPoint x: 532, startPoint y: 190, endPoint x: 578, endPoint y: 190, distance: 46.7
click at [578, 190] on ul "Code 006723 Brand [PERSON_NAME] Model KDF1220 HIGHFLEX Availability in stock Ba…" at bounding box center [626, 233] width 205 height 191
copy h3 "[PERSON_NAME]"
click at [578, 190] on div "[PERSON_NAME]" at bounding box center [626, 189] width 187 height 11
drag, startPoint x: 529, startPoint y: 217, endPoint x: 611, endPoint y: 221, distance: 82.0
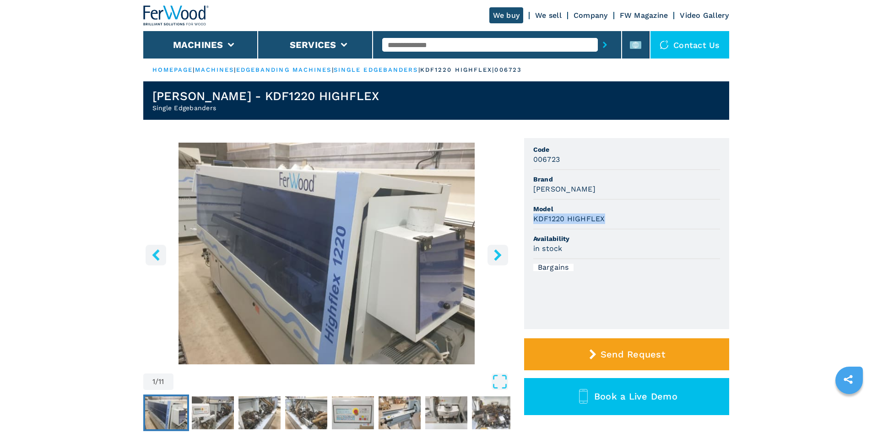
click at [611, 221] on ul "Code 006723 Brand [PERSON_NAME] Model KDF1220 HIGHFLEX Availability in stock Ba…" at bounding box center [626, 233] width 205 height 191
copy h3 "KDF1220 HIGHFLEX"
click at [611, 221] on div "KDF1220 HIGHFLEX" at bounding box center [626, 219] width 187 height 11
drag, startPoint x: 534, startPoint y: 161, endPoint x: 571, endPoint y: 161, distance: 36.6
click at [571, 161] on div "006723" at bounding box center [626, 159] width 187 height 11
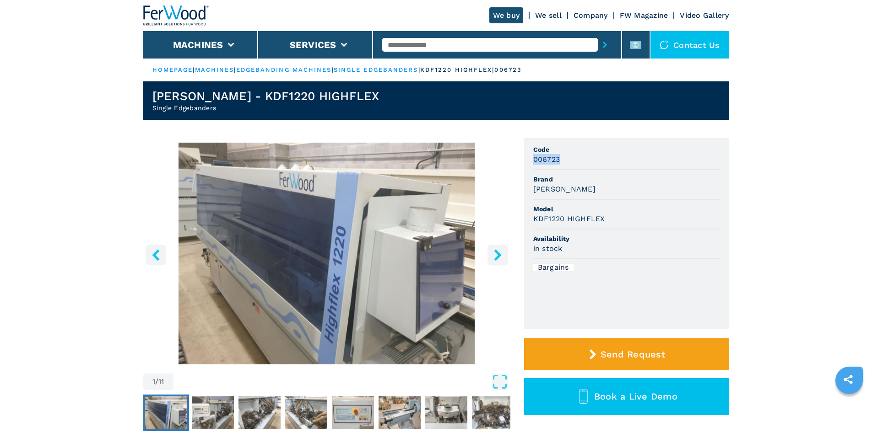
copy h3 "006723"
click at [570, 162] on div "006723" at bounding box center [626, 159] width 187 height 11
